Goal: Transaction & Acquisition: Purchase product/service

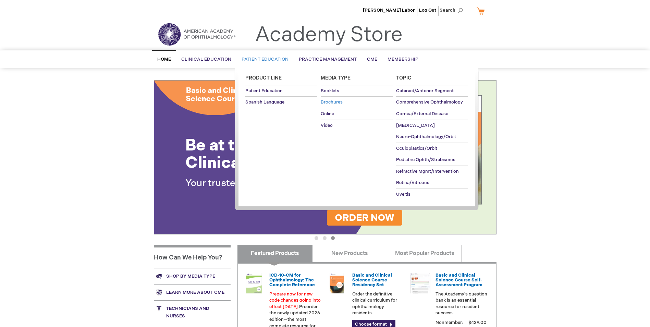
click at [336, 102] on span "Brochures" at bounding box center [332, 101] width 22 height 5
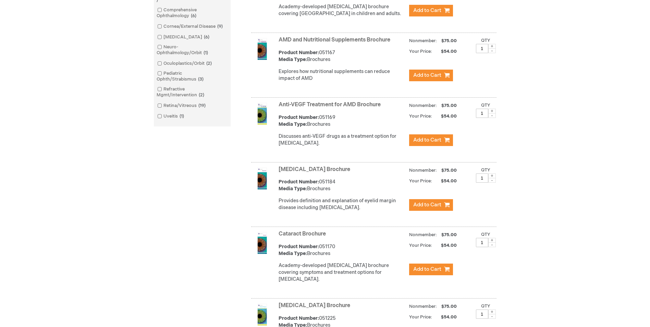
scroll to position [240, 0]
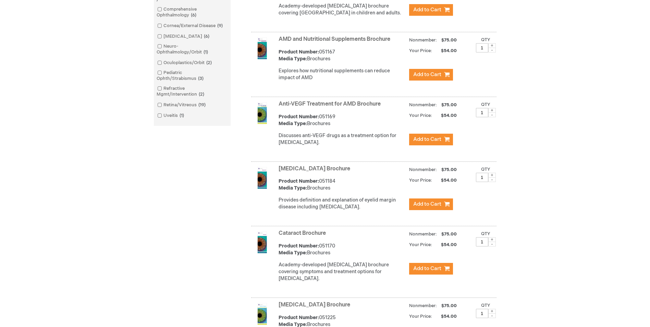
click at [261, 251] on img at bounding box center [262, 242] width 22 height 22
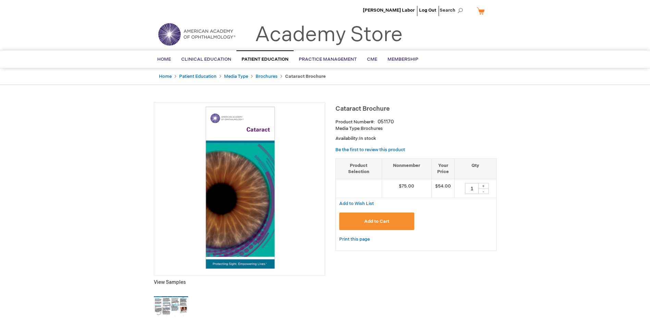
click at [482, 186] on div "+" at bounding box center [483, 186] width 10 height 6
click at [481, 186] on div "+" at bounding box center [483, 186] width 10 height 6
type input "4"
click at [373, 221] on span "Add to Cart" at bounding box center [376, 220] width 25 height 5
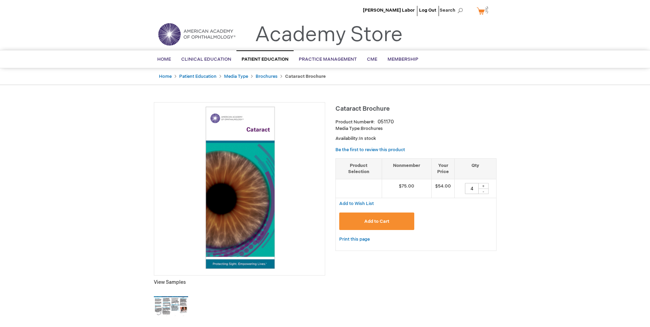
click at [377, 220] on span "Add to Cart" at bounding box center [376, 220] width 25 height 5
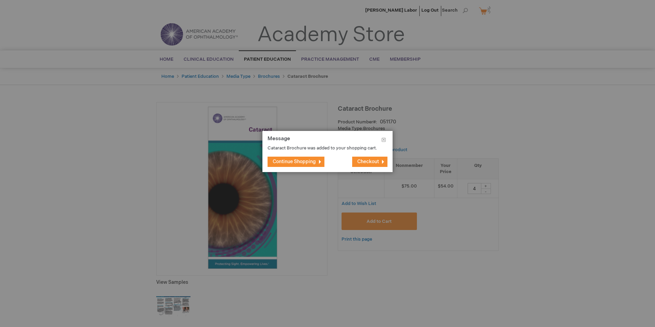
click at [293, 161] on span "Continue Shopping" at bounding box center [294, 162] width 43 height 6
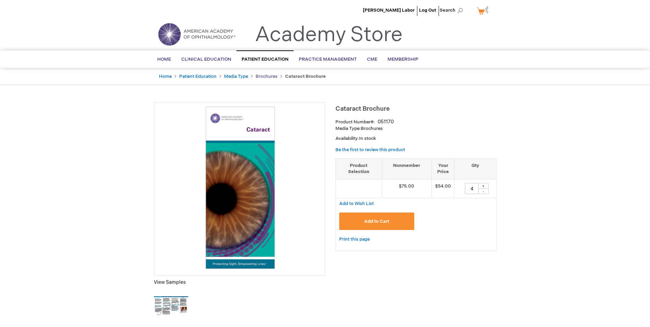
click at [266, 74] on link "Brochures" at bounding box center [266, 76] width 22 height 5
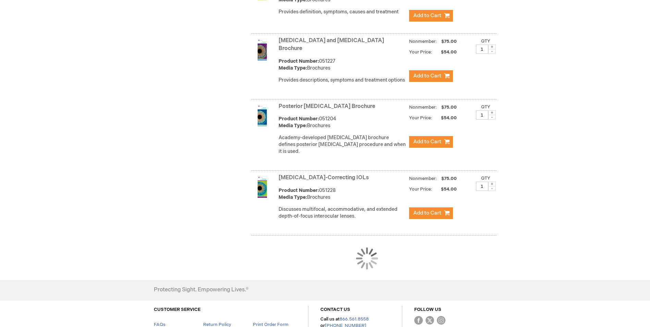
scroll to position [1867, 0]
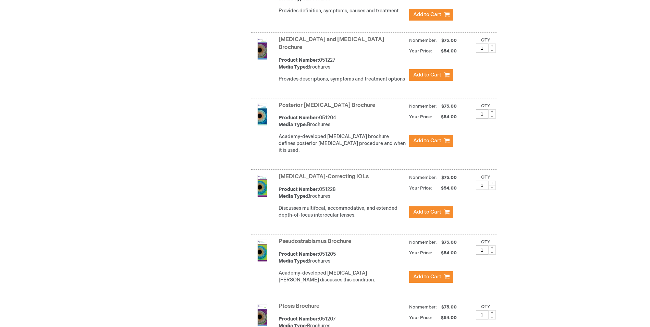
click at [265, 176] on img at bounding box center [262, 186] width 22 height 22
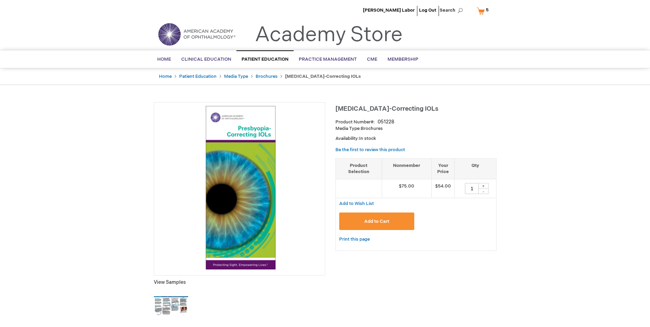
click at [485, 185] on div "+" at bounding box center [483, 186] width 10 height 6
click at [484, 186] on div "+" at bounding box center [483, 186] width 10 height 6
click at [484, 185] on div "+" at bounding box center [483, 186] width 10 height 6
type input "5"
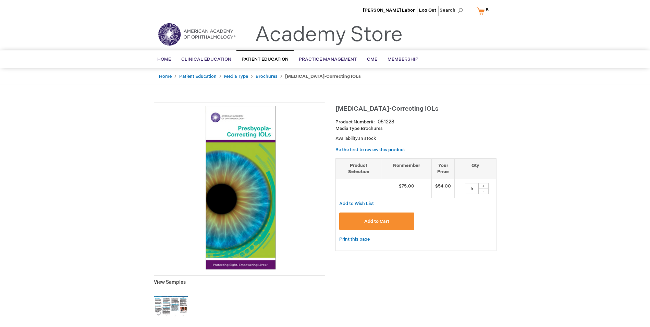
click at [377, 217] on button "Add to Cart" at bounding box center [376, 220] width 75 height 17
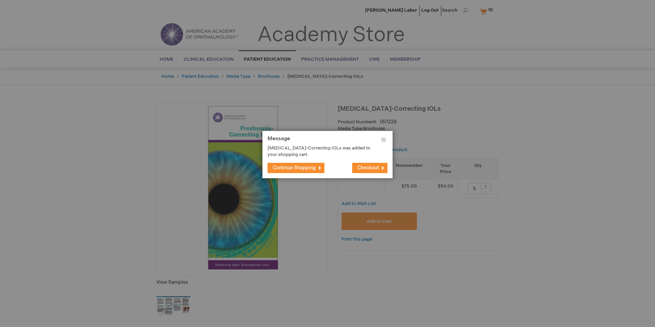
click at [368, 168] on span "Checkout" at bounding box center [368, 168] width 22 height 6
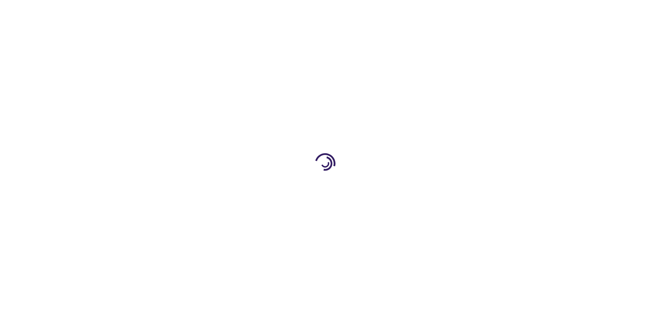
select select "US"
select select "57"
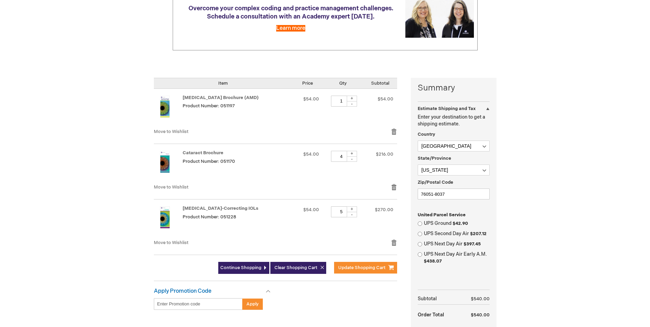
scroll to position [103, 0]
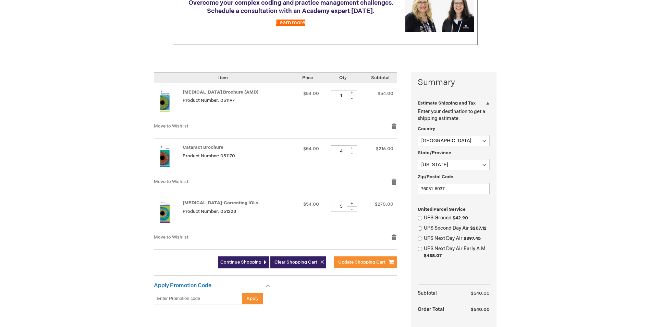
click at [357, 146] on div "+" at bounding box center [352, 148] width 10 height 6
type input "5"
click at [169, 125] on span "Move to Wishlist" at bounding box center [171, 125] width 35 height 5
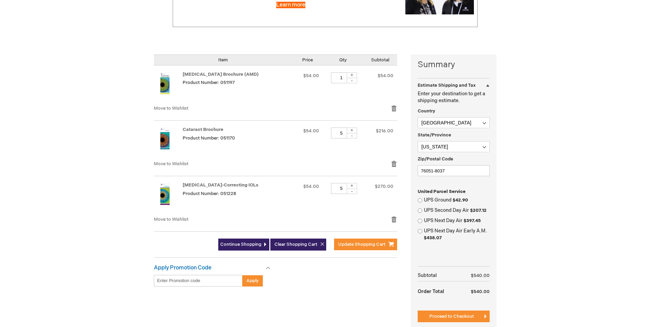
scroll to position [153, 0]
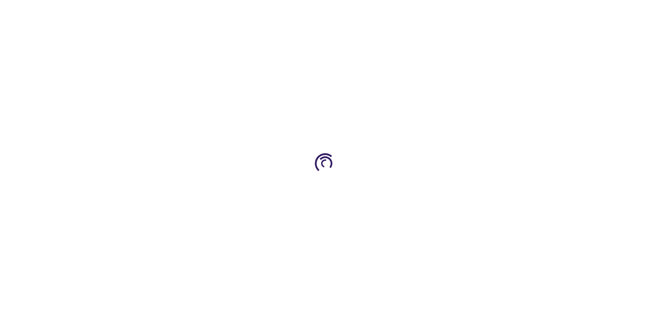
select select "US"
select select "57"
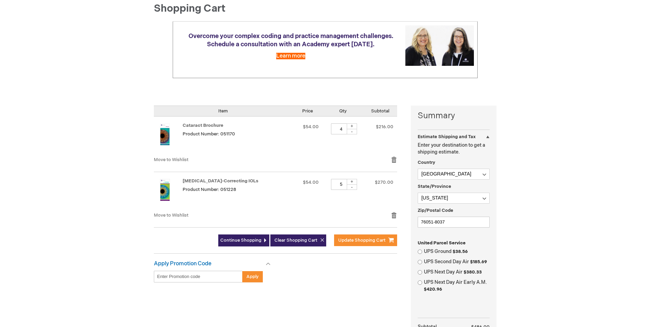
scroll to position [103, 0]
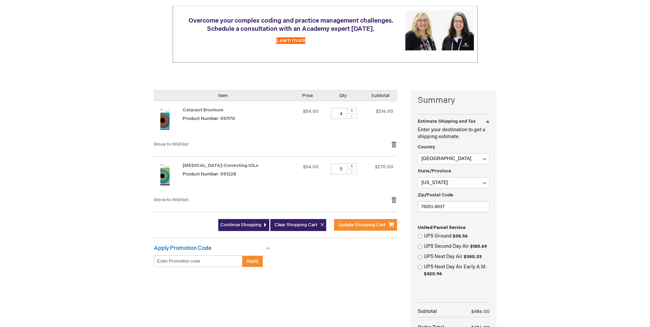
click at [349, 110] on div "+" at bounding box center [352, 111] width 10 height 6
type input "5"
click at [365, 224] on span "Update Shopping Cart" at bounding box center [361, 224] width 47 height 5
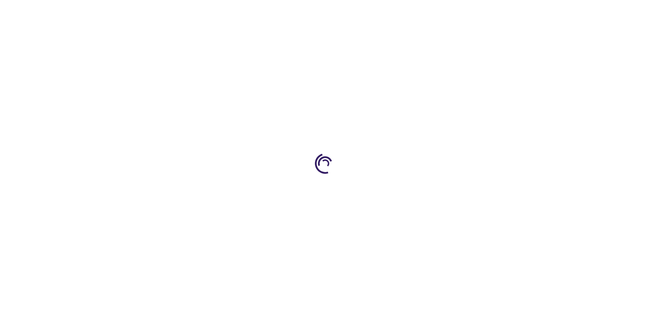
select select "US"
select select "57"
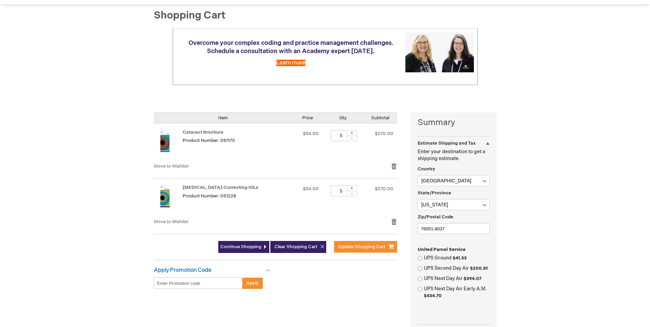
scroll to position [68, 0]
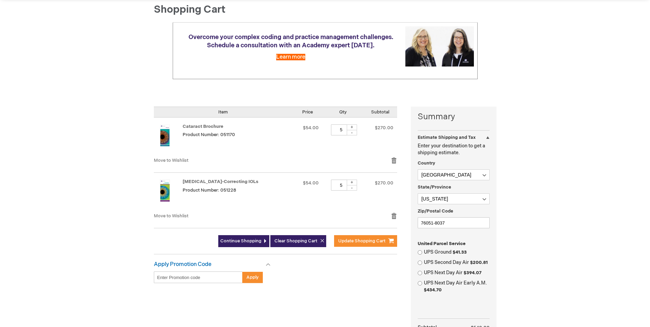
click at [347, 133] on div "-" at bounding box center [352, 132] width 10 height 5
type input "3"
click at [347, 188] on div "-" at bounding box center [352, 187] width 10 height 5
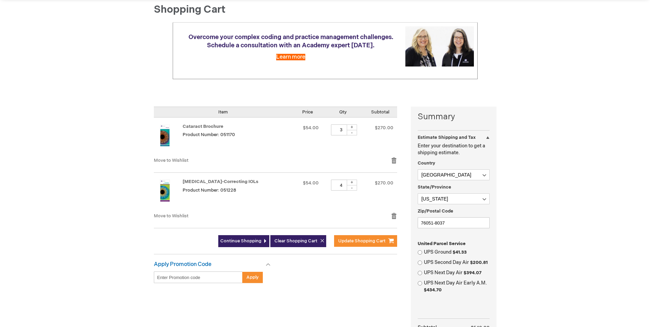
type input "3"
click at [364, 241] on span "Update Shopping Cart" at bounding box center [361, 240] width 47 height 5
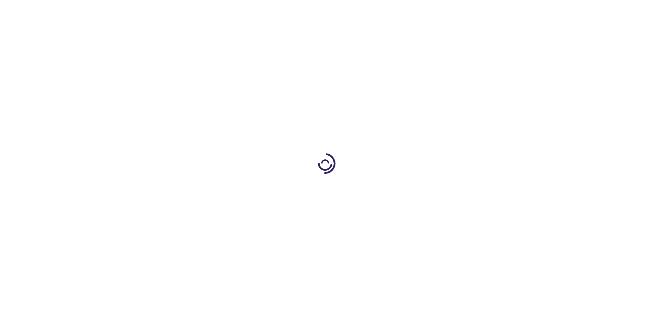
select select "US"
select select "57"
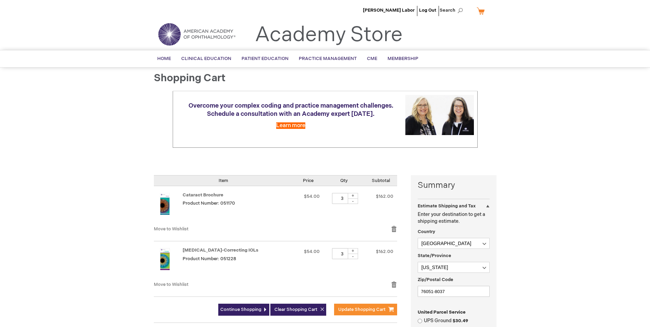
scroll to position [264, 0]
